Goal: Find specific page/section: Find specific page/section

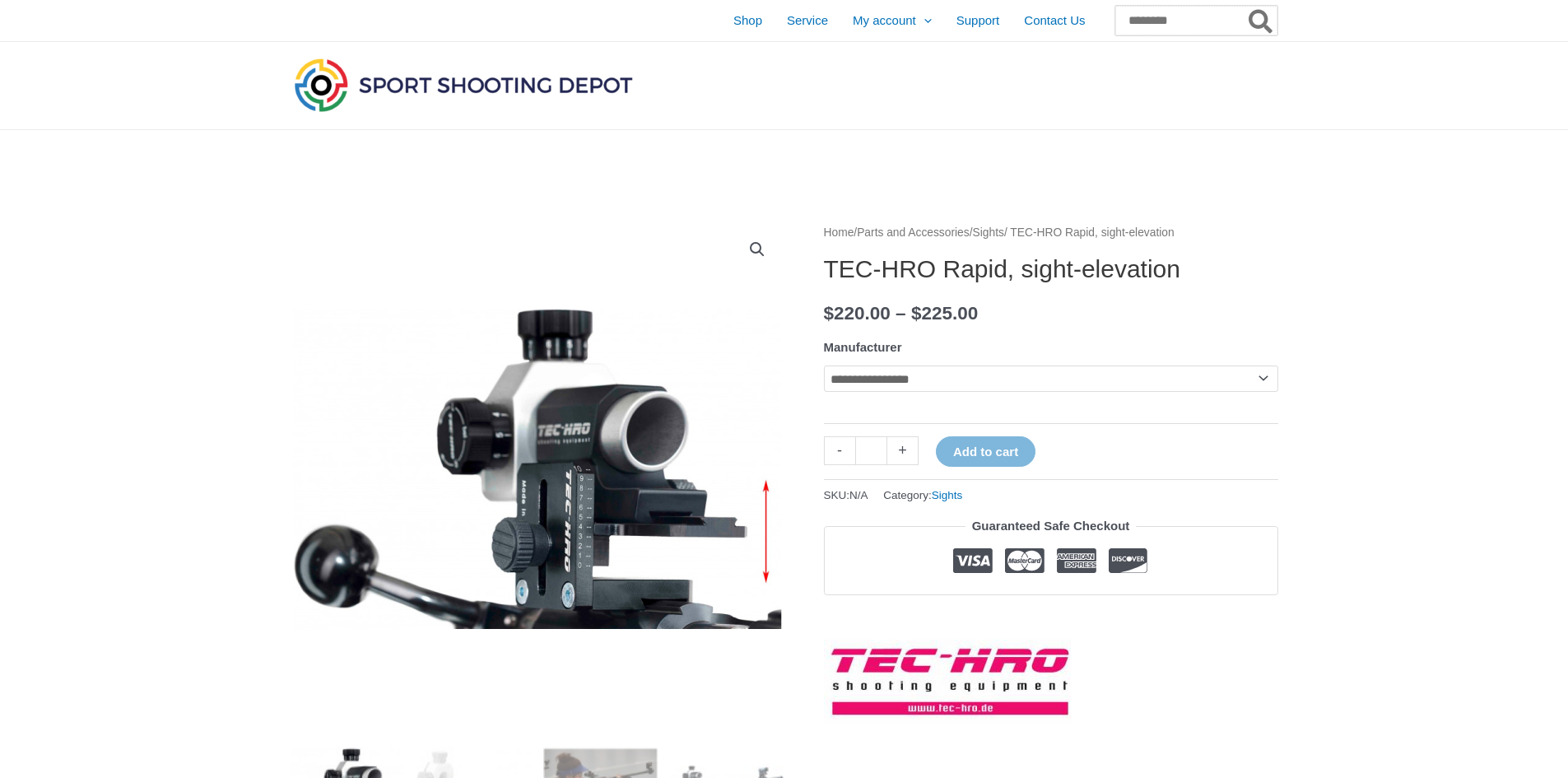
click at [1139, 18] on input "Search for:" at bounding box center [1196, 21] width 162 height 30
type input "*****"
click at [1246, 6] on button "Search" at bounding box center [1262, 21] width 32 height 30
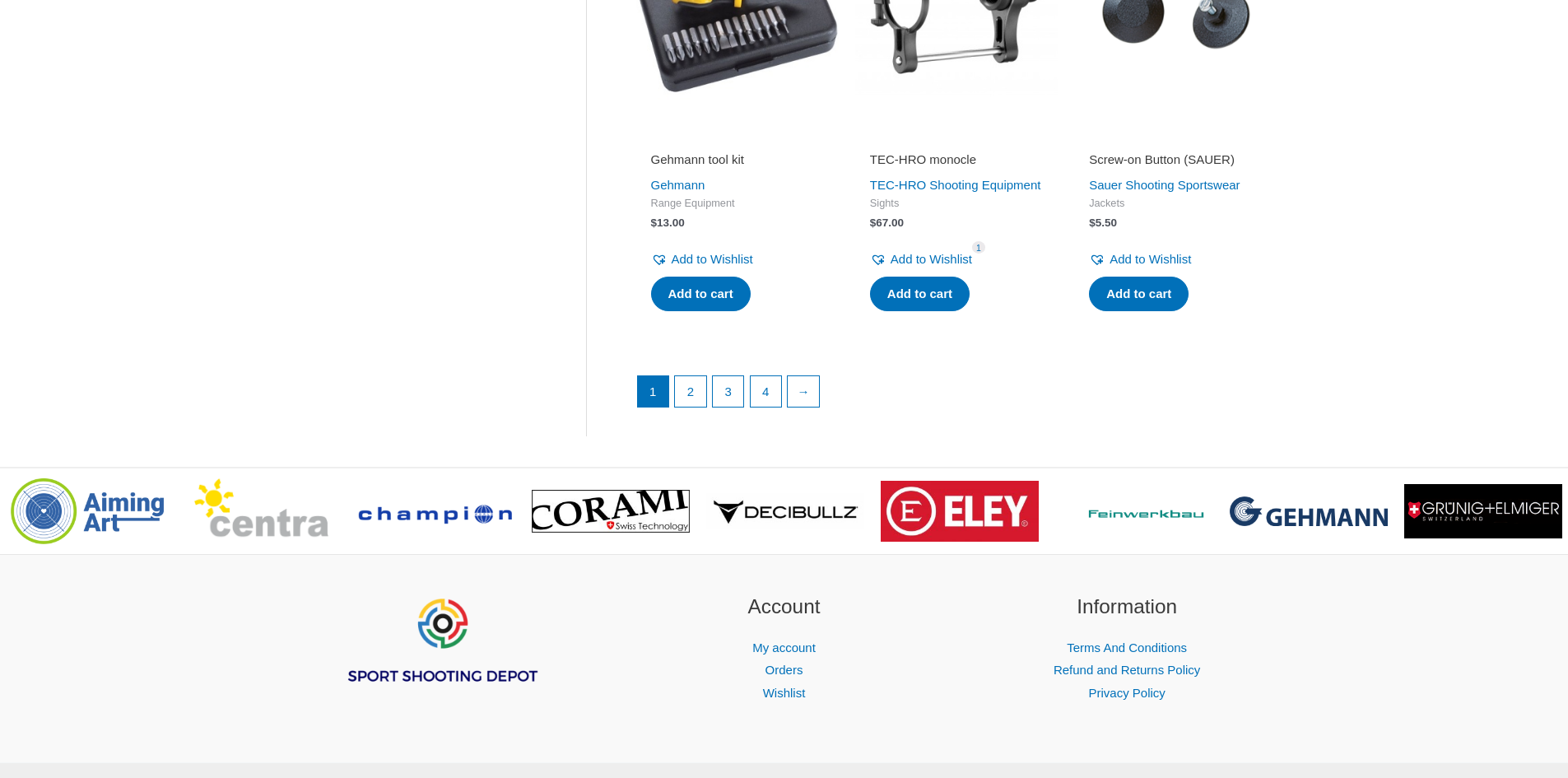
scroll to position [2287, 0]
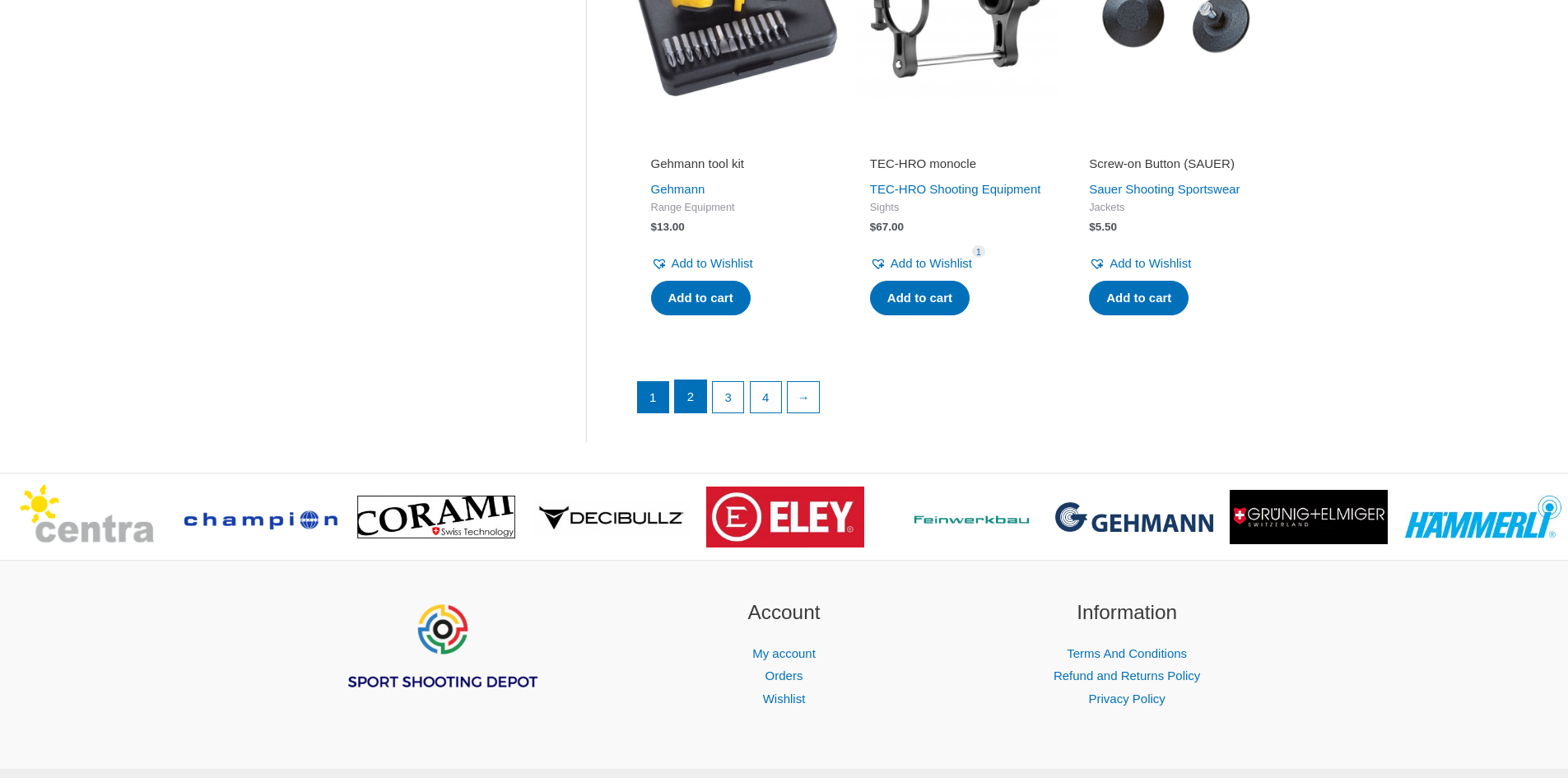
click at [691, 413] on link "2" at bounding box center [691, 397] width 31 height 33
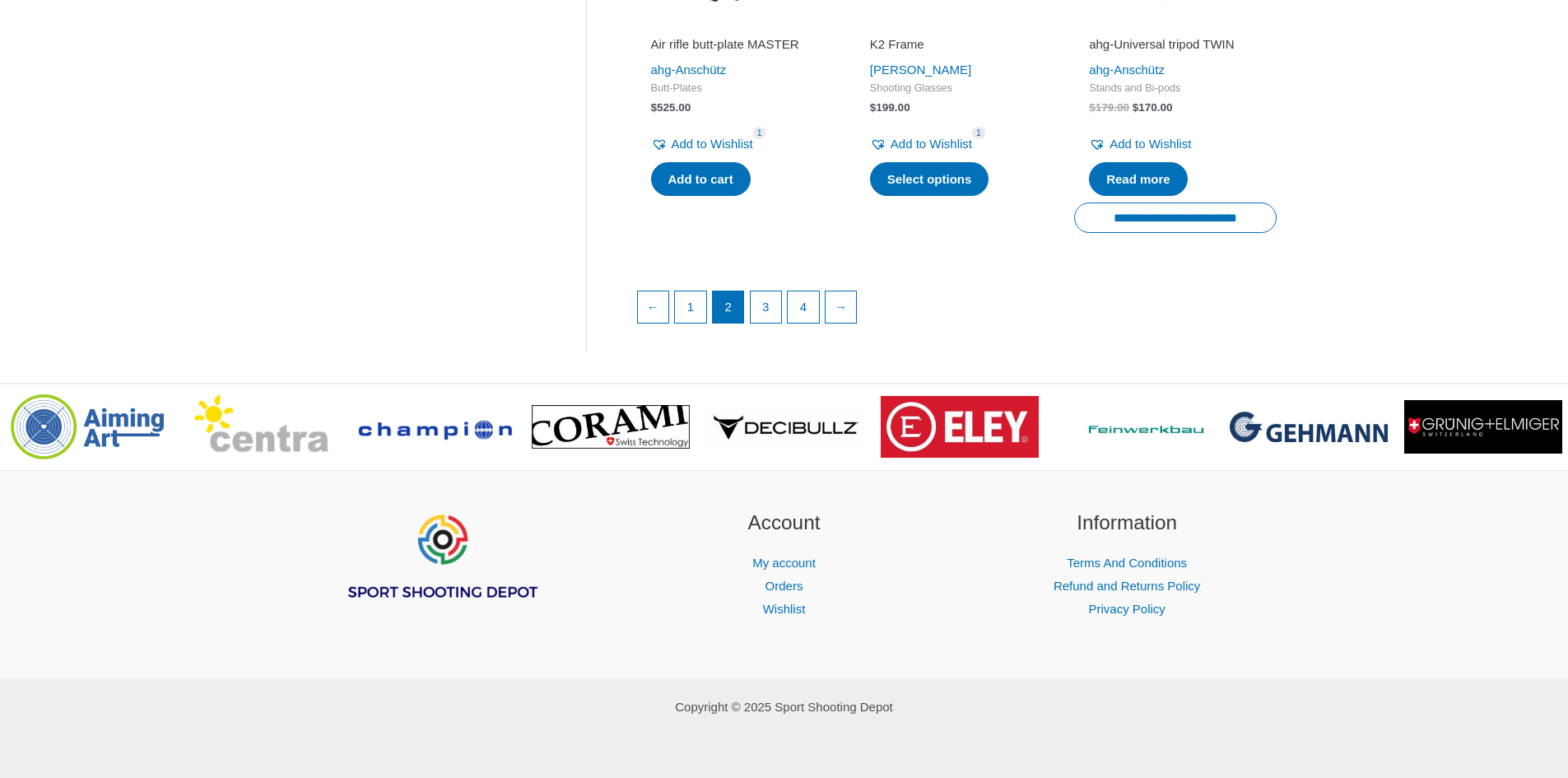
scroll to position [2468, 0]
